Goal: Go to known website: Access a specific website the user already knows

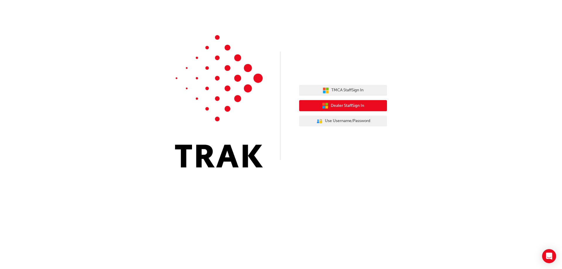
click at [355, 106] on span "Dealer Staff Sign In" at bounding box center [347, 106] width 33 height 7
